Goal: Find specific page/section: Find specific page/section

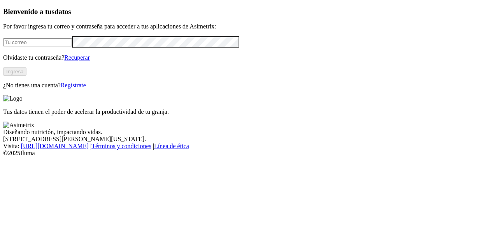
type input "jorge.cifuentes@asimetrix.co"
click at [81, 89] on div "Bienvenido a tus datos Por favor ingresa tu correo y contraseña para acceder a …" at bounding box center [249, 47] width 492 height 81
click at [26, 76] on button "Ingresa" at bounding box center [14, 71] width 23 height 8
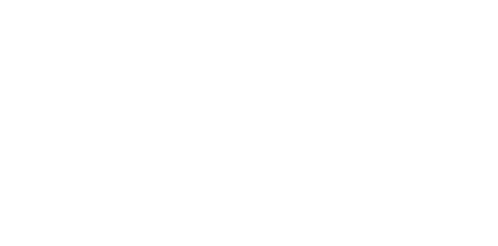
type input "cyf"
drag, startPoint x: 380, startPoint y: 63, endPoint x: 381, endPoint y: 50, distance: 12.9
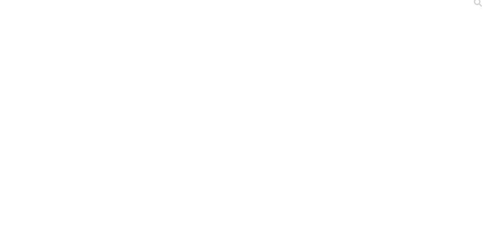
scroll to position [10, 0]
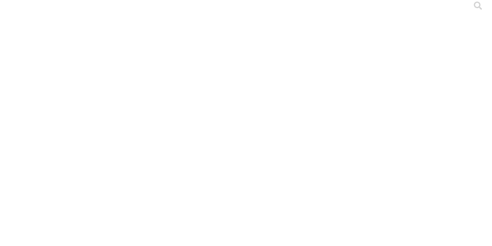
scroll to position [5, 0]
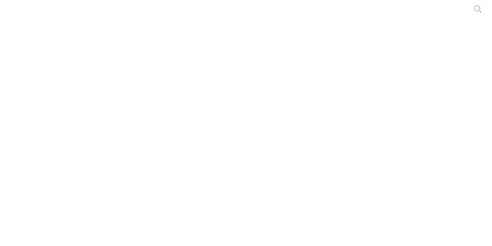
scroll to position [5, 0]
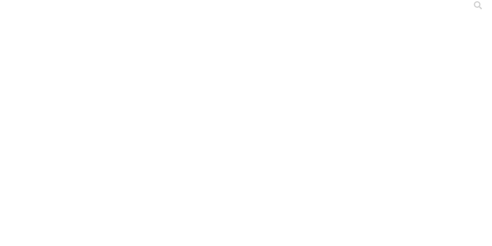
scroll to position [5, 0]
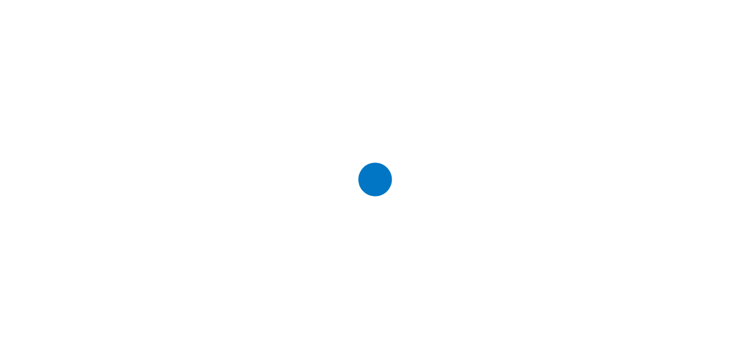
scroll to position [0, 0]
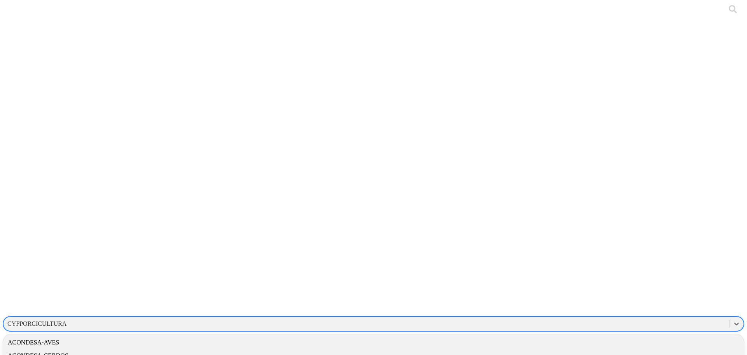
click at [498, 245] on div "CYFPORCICULTURA" at bounding box center [367, 324] width 726 height 12
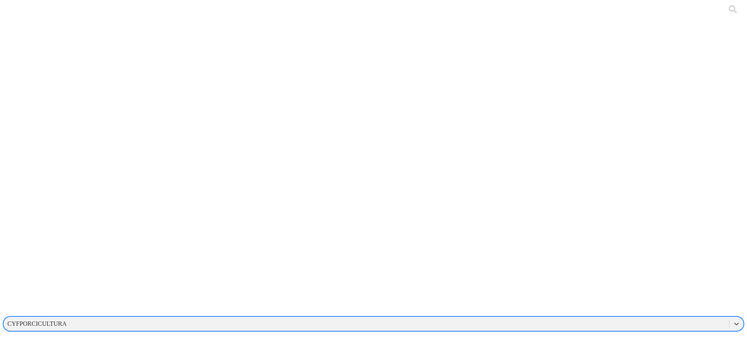
drag, startPoint x: 582, startPoint y: 8, endPoint x: 568, endPoint y: 13, distance: 14.5
click at [67, 245] on div "CYFPORCICULTURA" at bounding box center [36, 323] width 59 height 7
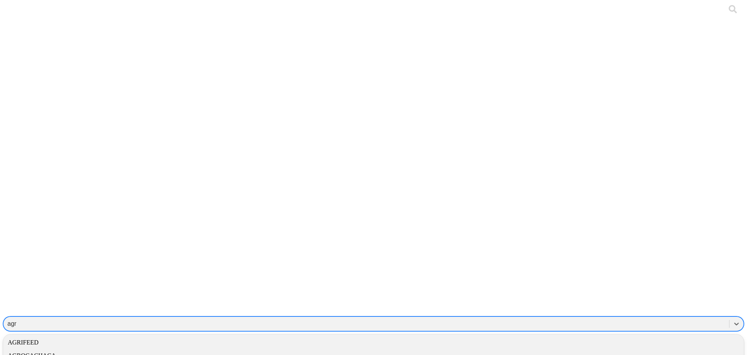
type input "agro"
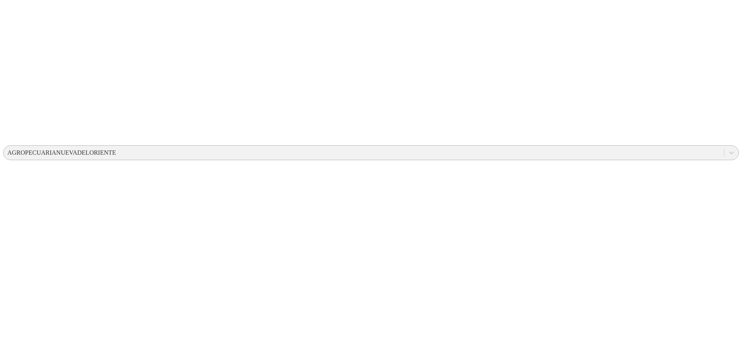
scroll to position [280, 0]
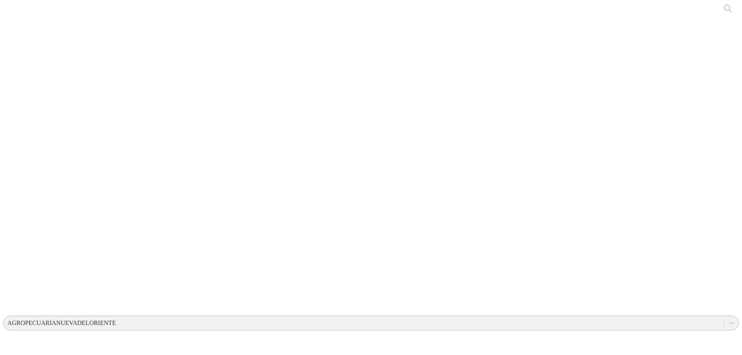
scroll to position [0, 0]
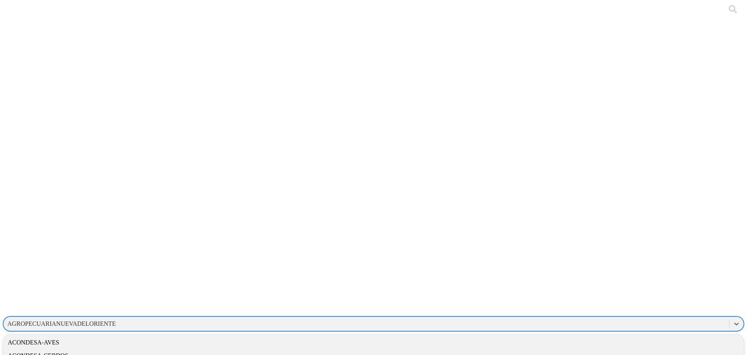
click at [498, 245] on div "AGROPECUARIANUEVADELORIENTE" at bounding box center [367, 324] width 726 height 12
type input "y"
type input "cyf"
click at [116, 245] on div "AGROPECUARIANUEVADELORIENTE" at bounding box center [61, 323] width 109 height 7
type input "cyf"
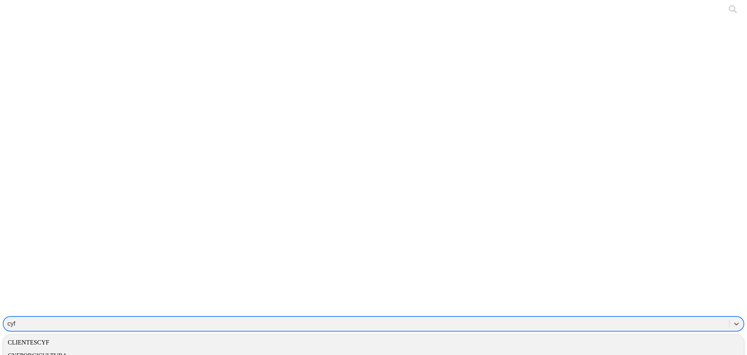
click at [498, 245] on div "CYFPORCICULTURA" at bounding box center [373, 355] width 741 height 13
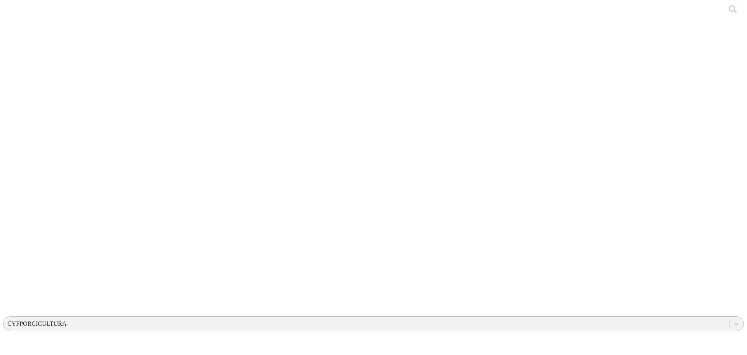
drag, startPoint x: 182, startPoint y: 237, endPoint x: 172, endPoint y: 114, distance: 124.2
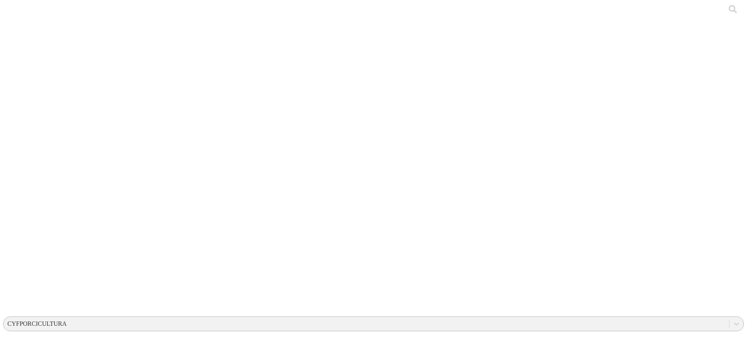
drag, startPoint x: 248, startPoint y: 231, endPoint x: 187, endPoint y: 118, distance: 128.4
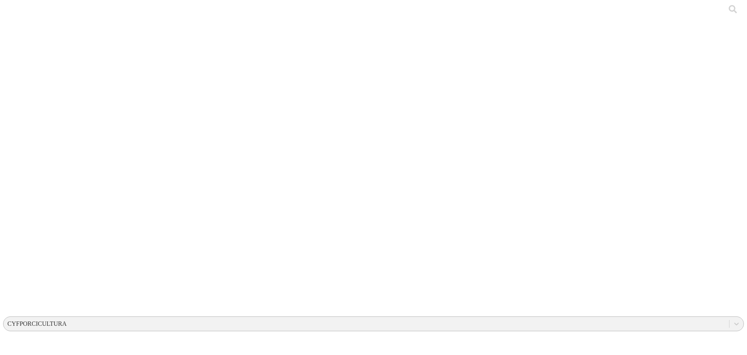
drag, startPoint x: 98, startPoint y: 108, endPoint x: 637, endPoint y: 243, distance: 555.5
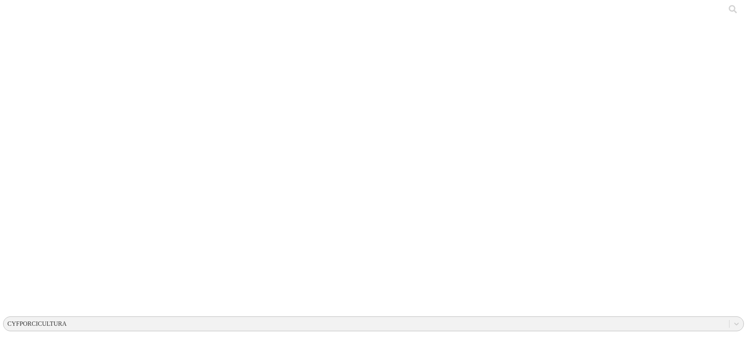
drag, startPoint x: 329, startPoint y: 97, endPoint x: 84, endPoint y: 95, distance: 244.1
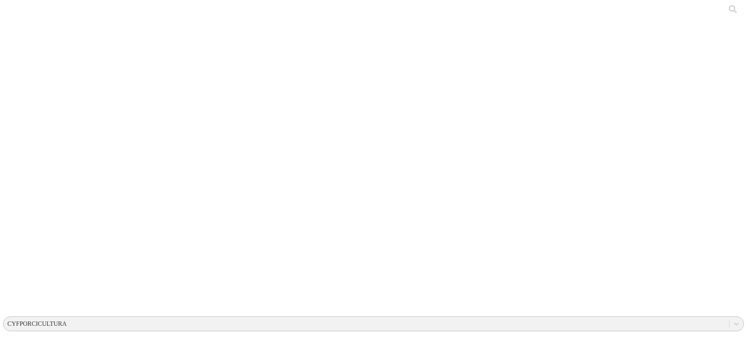
drag, startPoint x: 300, startPoint y: 117, endPoint x: 113, endPoint y: 117, distance: 187.6
copy link "S4- Julian Parra - Bucaramanga - Porcirio- Ceba - 2025 - Agosto.xlsx"
drag, startPoint x: 313, startPoint y: 69, endPoint x: 261, endPoint y: 66, distance: 51.9
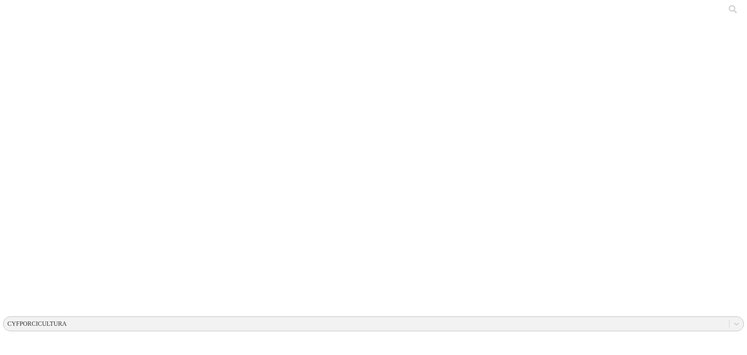
copy span "RONALUCE"
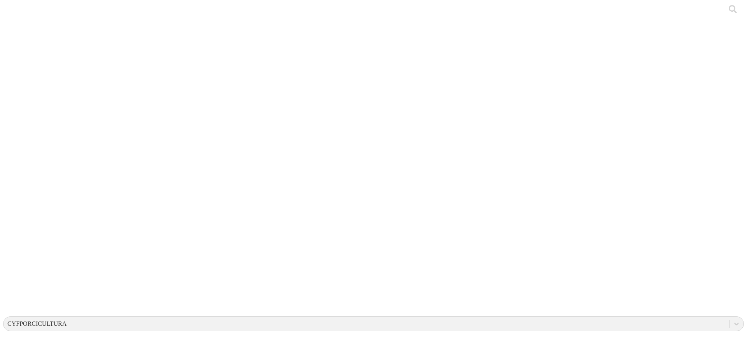
drag, startPoint x: 355, startPoint y: 236, endPoint x: 111, endPoint y: 121, distance: 270.5
drag, startPoint x: 297, startPoint y: 199, endPoint x: 111, endPoint y: 115, distance: 204.2
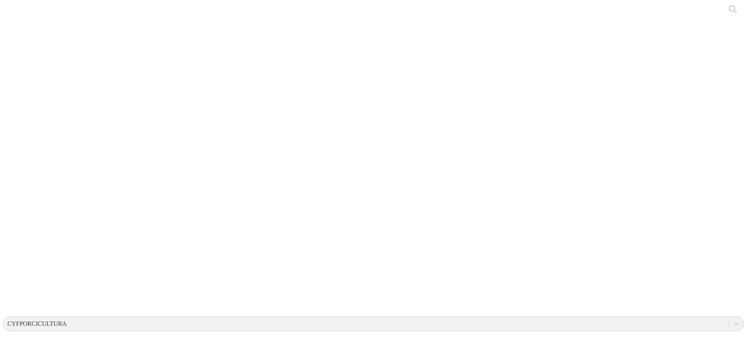
drag, startPoint x: 306, startPoint y: 200, endPoint x: 108, endPoint y: 119, distance: 214.2
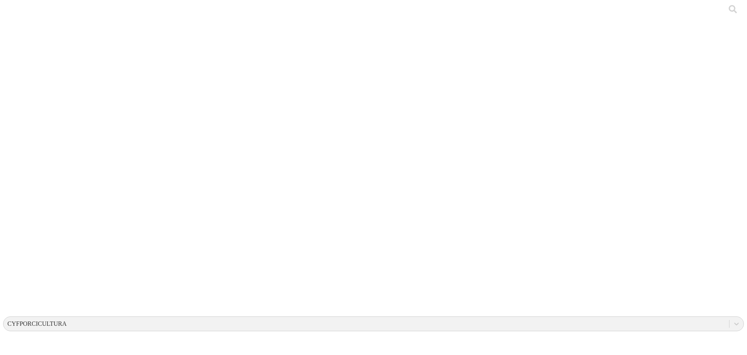
drag, startPoint x: 372, startPoint y: 153, endPoint x: 370, endPoint y: 141, distance: 12.2
